Goal: Task Accomplishment & Management: Complete application form

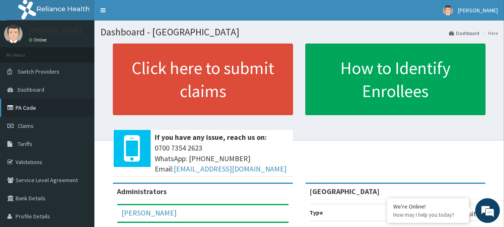
click at [34, 107] on link "PA Code" at bounding box center [47, 108] width 94 height 18
click at [43, 127] on link "Claims" at bounding box center [47, 126] width 94 height 18
click at [30, 110] on link "PA Code" at bounding box center [47, 108] width 94 height 18
click at [28, 126] on span "Claims" at bounding box center [26, 125] width 16 height 7
click at [29, 124] on span "Claims" at bounding box center [26, 125] width 16 height 7
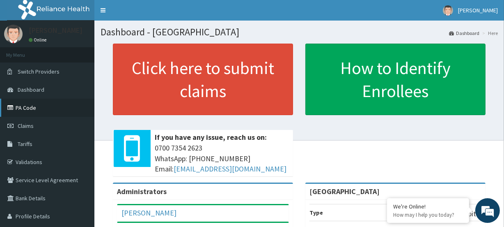
click at [39, 106] on link "PA Code" at bounding box center [47, 108] width 94 height 18
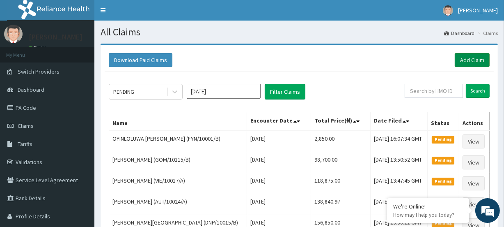
click at [475, 59] on link "Add Claim" at bounding box center [472, 60] width 35 height 14
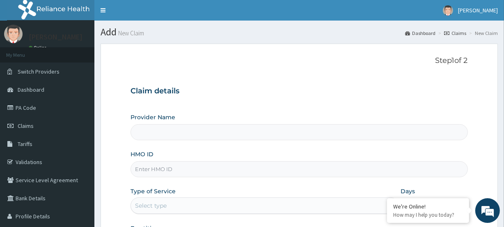
type input "[GEOGRAPHIC_DATA]"
click at [147, 168] on input "HMO ID" at bounding box center [299, 169] width 337 height 16
paste input "BZY/10006/A"
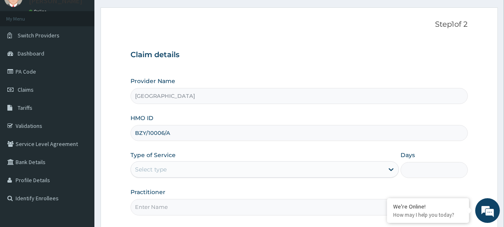
scroll to position [37, 0]
type input "BZY/10006/A"
click at [146, 168] on div "Select type" at bounding box center [151, 168] width 32 height 8
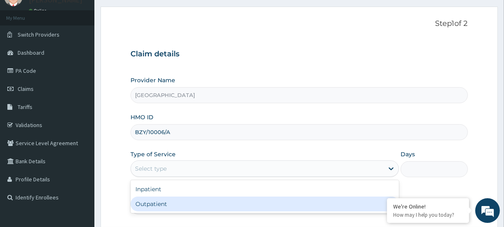
click at [166, 203] on div "Outpatient" at bounding box center [265, 203] width 268 height 15
type input "1"
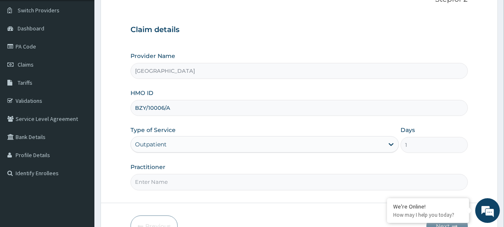
scroll to position [74, 0]
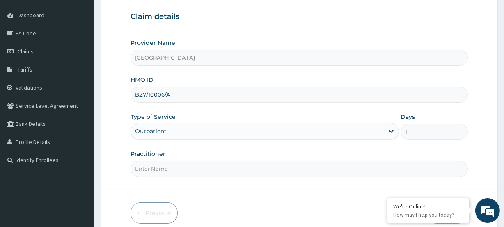
click at [163, 171] on input "Practitioner" at bounding box center [299, 169] width 337 height 16
paste input "[PERSON_NAME]"
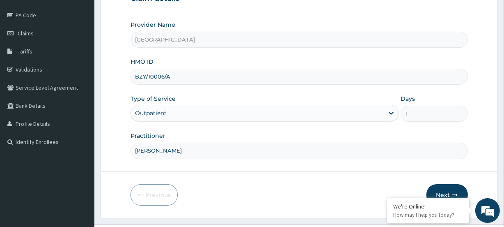
scroll to position [110, 0]
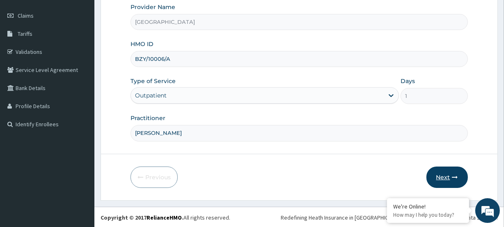
type input "[PERSON_NAME]"
click at [446, 177] on button "Next" at bounding box center [447, 176] width 41 height 21
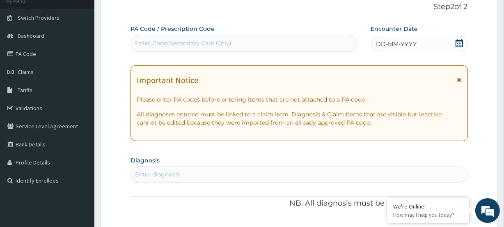
scroll to position [35, 0]
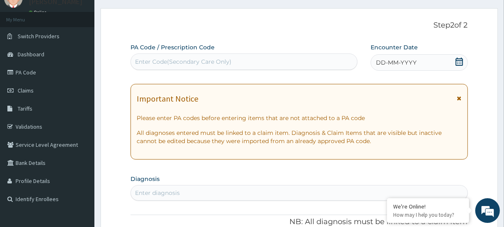
click at [150, 61] on div "Enter Code(Secondary Care Only)" at bounding box center [183, 61] width 96 height 8
paste input "PA/B3D5A4"
type input "PA/B3D5A4"
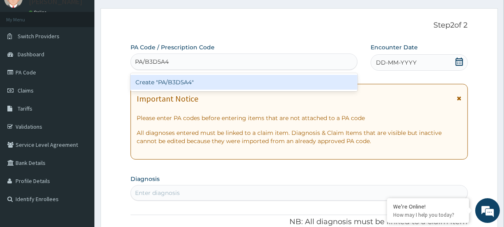
click at [155, 83] on div "Create "PA/B3D5A4"" at bounding box center [244, 82] width 227 height 15
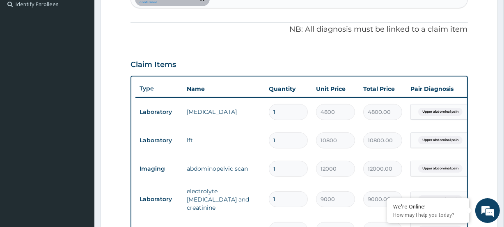
scroll to position [267, 0]
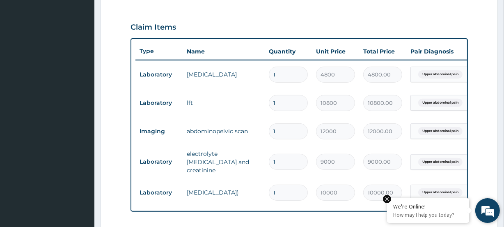
click at [385, 197] on em at bounding box center [387, 199] width 8 height 8
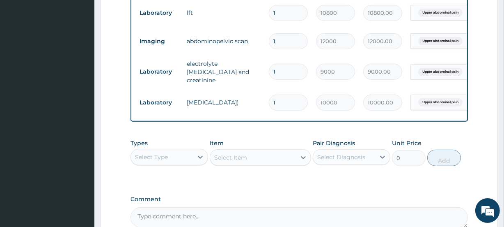
scroll to position [379, 0]
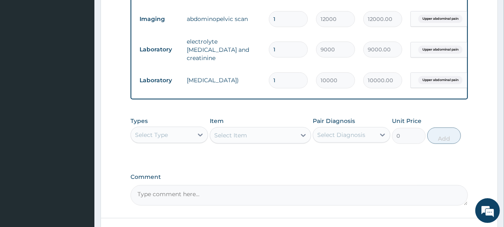
click at [148, 140] on div "Select Type" at bounding box center [162, 134] width 62 height 13
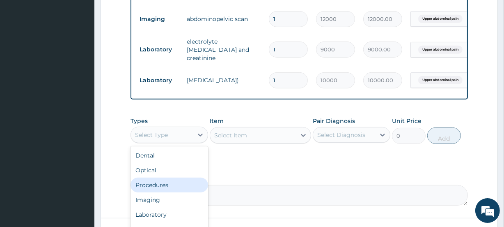
click at [162, 183] on div "Procedures" at bounding box center [170, 184] width 78 height 15
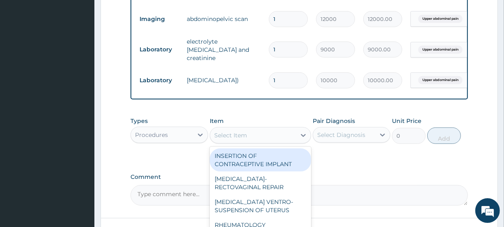
click at [229, 138] on div "Select Item" at bounding box center [230, 135] width 33 height 8
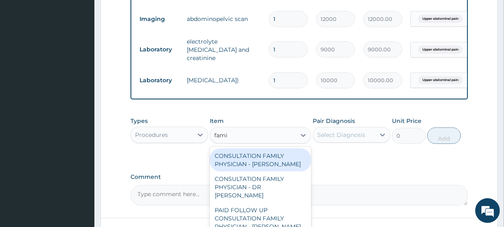
type input "famil"
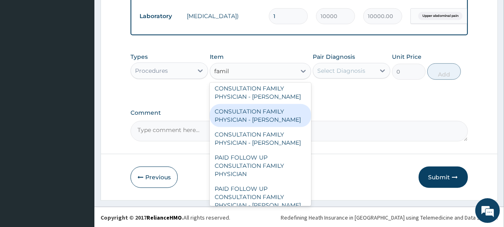
scroll to position [445, 0]
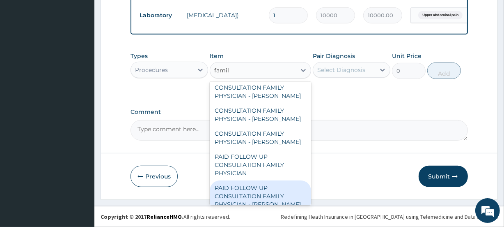
click at [261, 192] on div "PAID FOLLOW UP CONSULTATION FAMILY PHYSICIAN - [PERSON_NAME]" at bounding box center [260, 195] width 101 height 31
type input "14250"
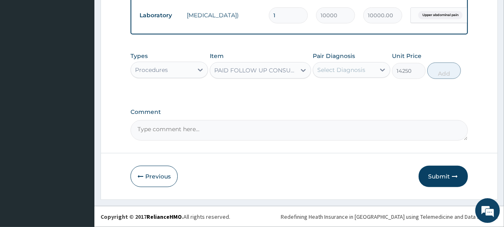
click at [350, 70] on div "Select Diagnosis" at bounding box center [341, 70] width 48 height 8
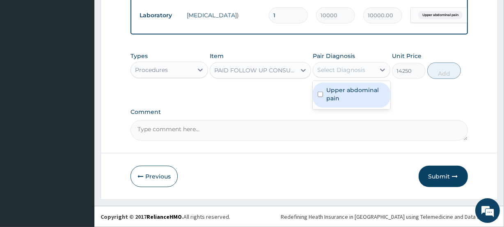
click at [352, 92] on label "Upper abdominal pain" at bounding box center [355, 94] width 59 height 16
checkbox input "true"
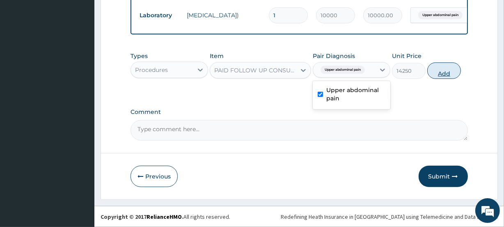
click at [443, 74] on button "Add" at bounding box center [444, 70] width 34 height 16
type input "0"
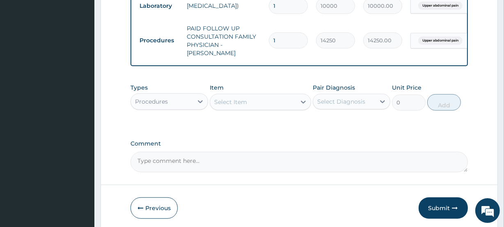
scroll to position [478, 0]
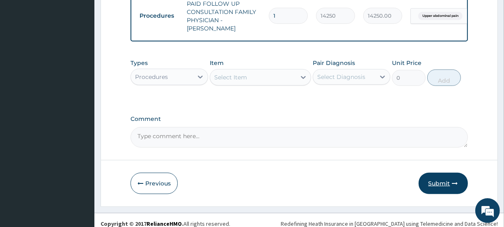
click at [439, 182] on button "Submit" at bounding box center [443, 182] width 49 height 21
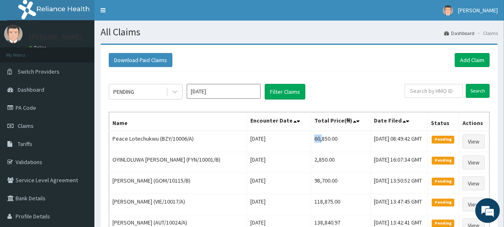
drag, startPoint x: 294, startPoint y: 141, endPoint x: 232, endPoint y: 120, distance: 64.9
click at [311, 139] on td "60,850.00" at bounding box center [341, 141] width 60 height 21
